Goal: Task Accomplishment & Management: Complete application form

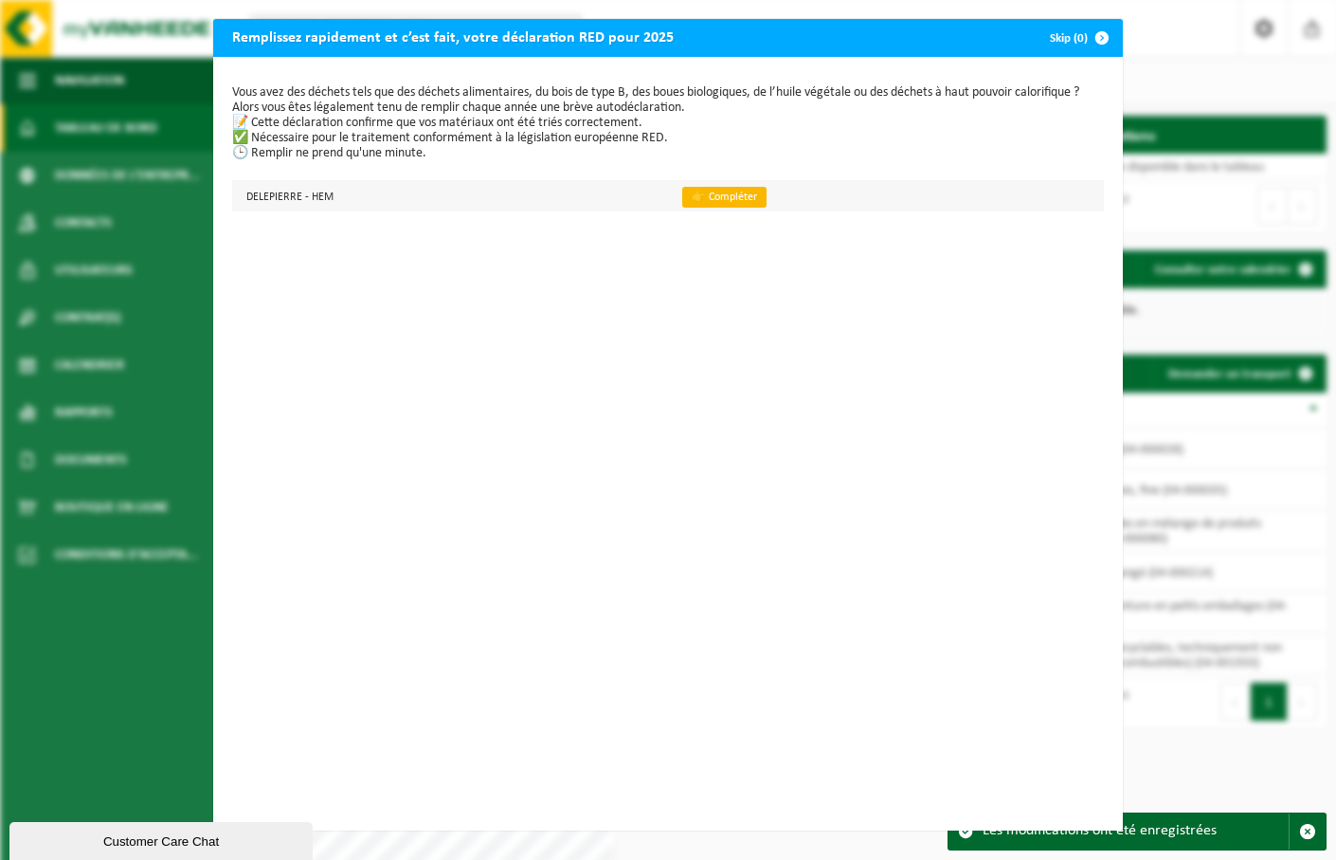
click at [698, 198] on link "👉 Compléter" at bounding box center [724, 197] width 84 height 21
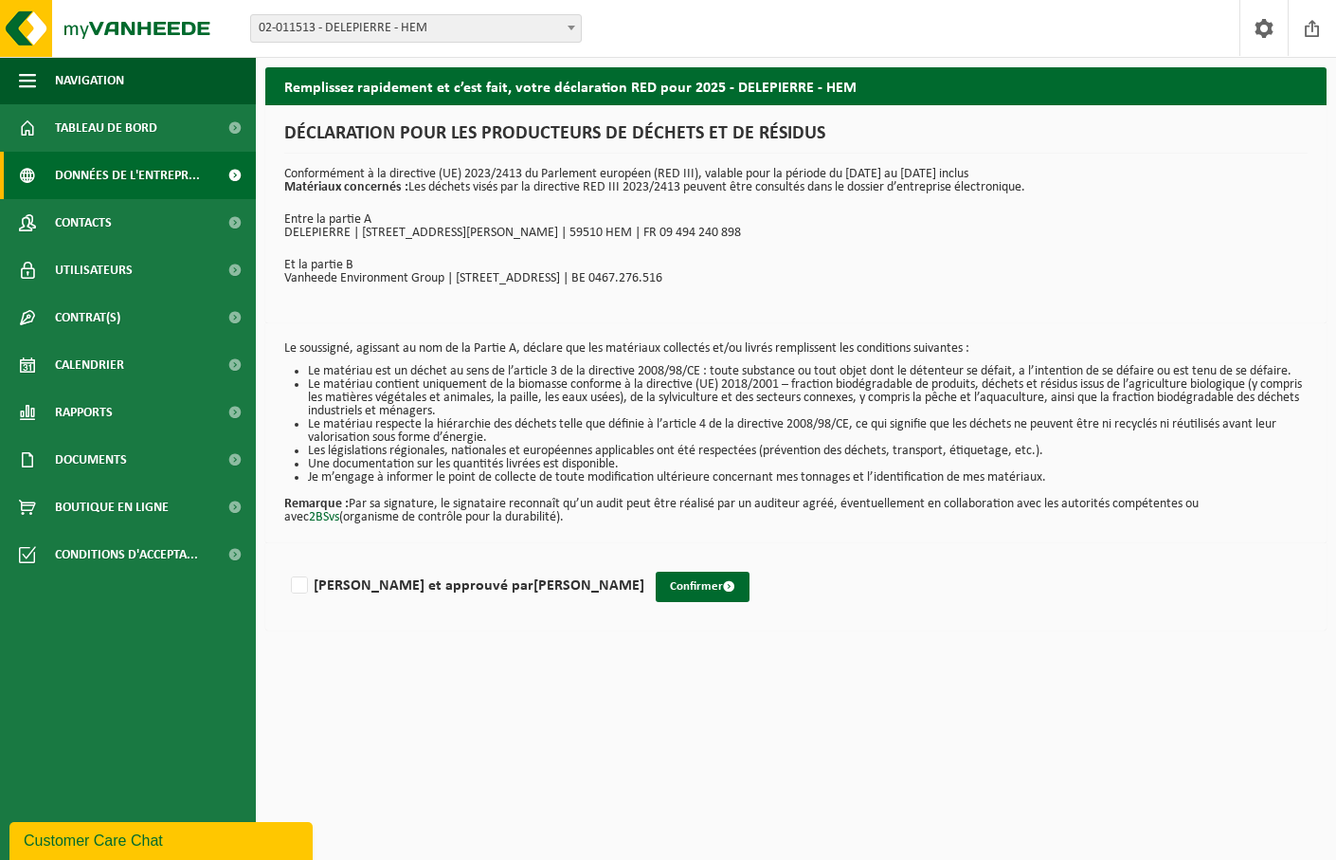
click at [90, 174] on span "Données de l'entrepr..." at bounding box center [127, 175] width 145 height 47
